Goal: Find contact information: Obtain details needed to contact an individual or organization

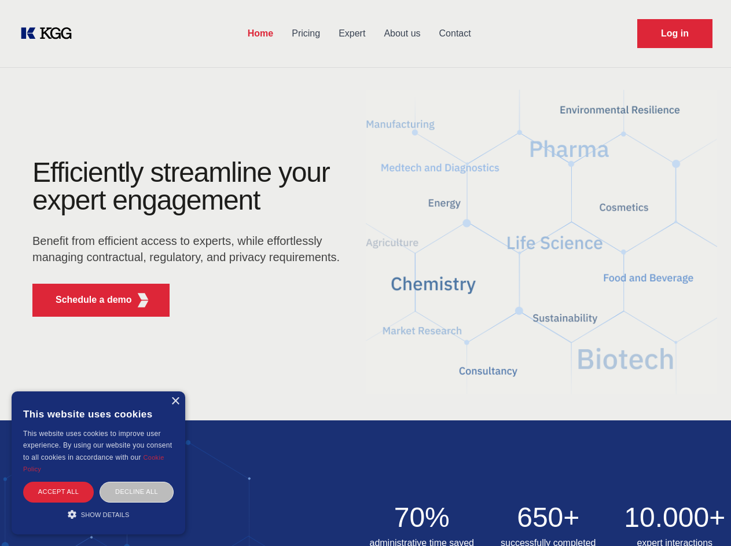
click at [365, 273] on div "Efficiently streamline your expert engagement Benefit from efficient access to …" at bounding box center [190, 242] width 352 height 167
click at [87, 300] on p "Schedule a demo" at bounding box center [94, 300] width 76 height 14
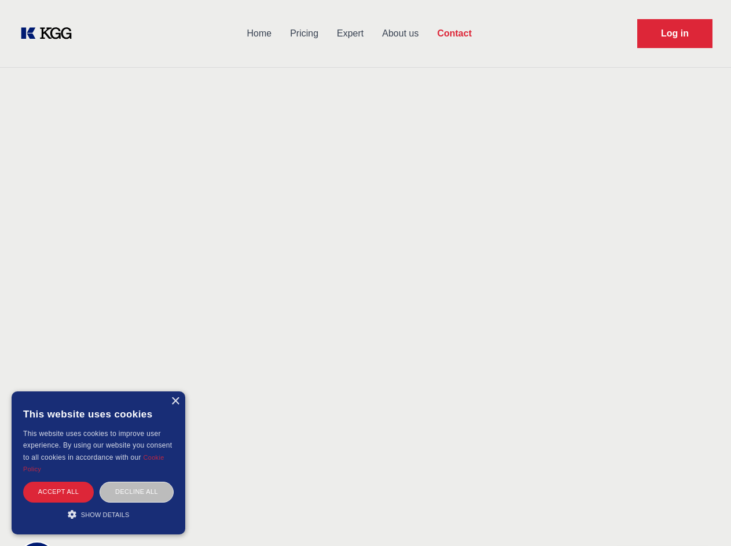
click at [175, 401] on div "× This website uses cookies This website uses cookies to improve user experienc…" at bounding box center [99, 462] width 174 height 143
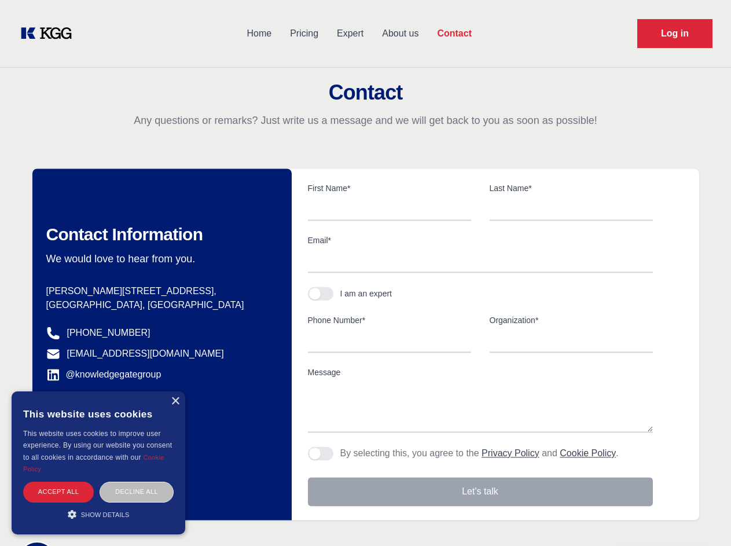
click at [58, 492] on div "Accept all" at bounding box center [58, 492] width 71 height 20
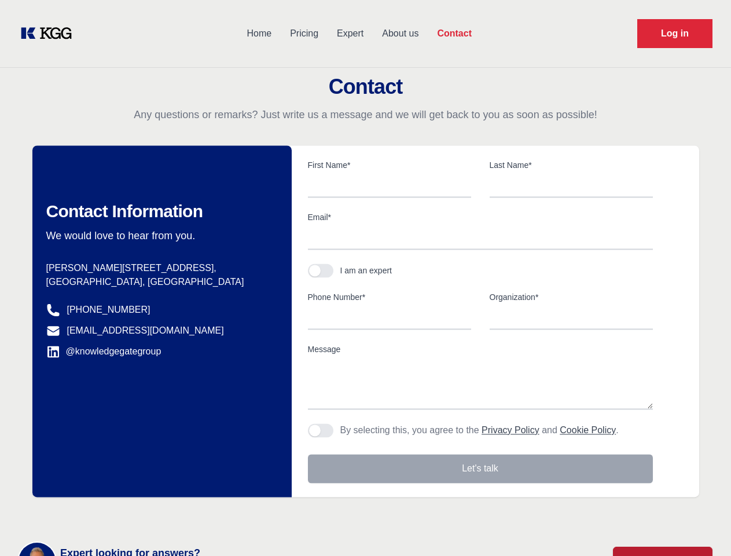
click at [137, 492] on div "Contact Information We would love to hear from you. Postal address [PERSON_NAME…" at bounding box center [161, 320] width 259 height 351
click at [98, 514] on main "Contact Any questions or remarks? Just write us a message and we will get back …" at bounding box center [365, 301] width 731 height 603
